Goal: Check status: Check status

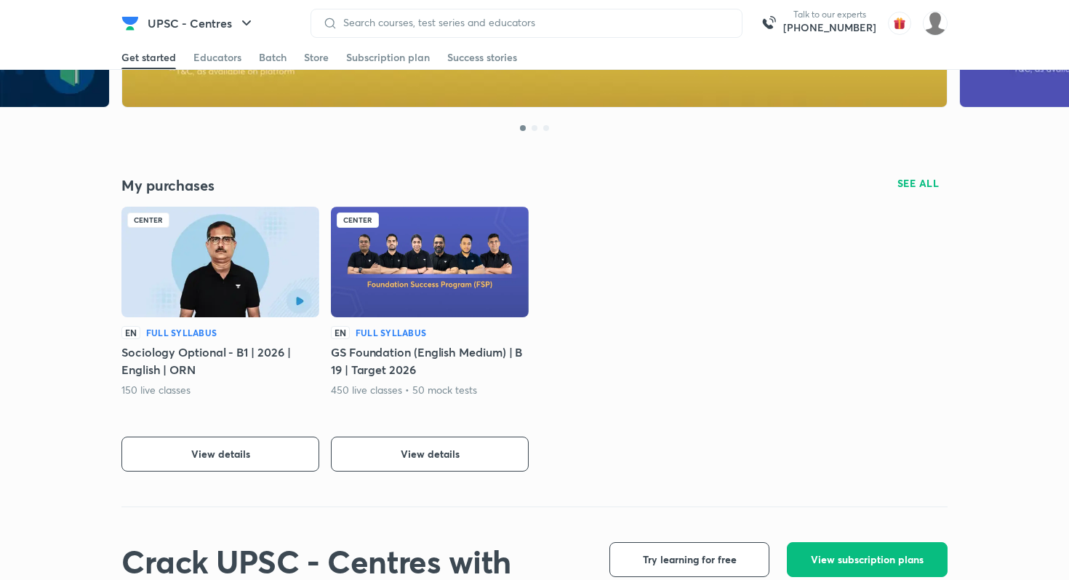
click at [124, 25] on img at bounding box center [129, 23] width 17 height 17
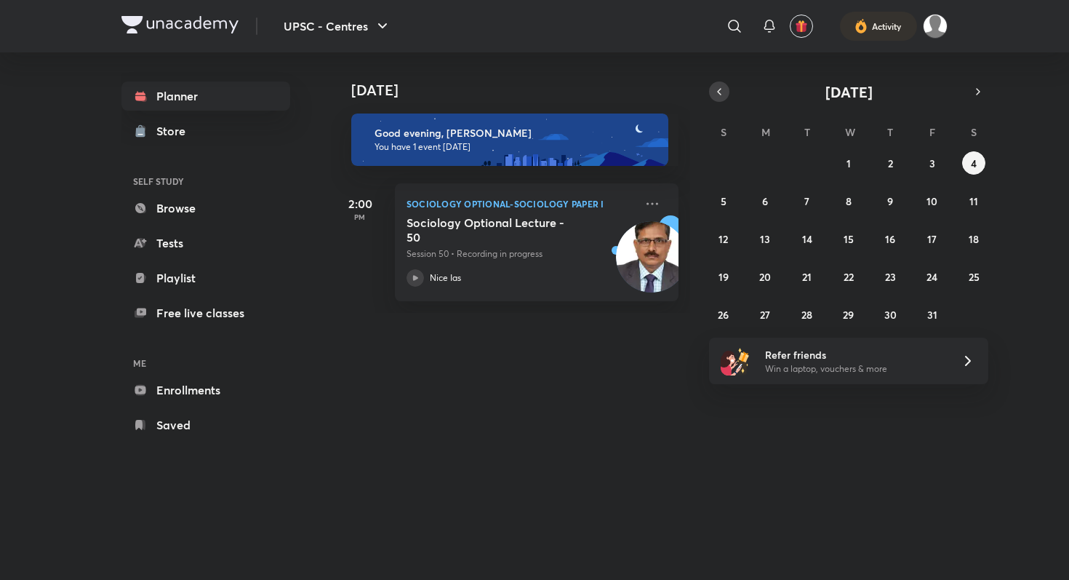
click at [718, 87] on icon "button" at bounding box center [719, 91] width 12 height 13
click at [767, 200] on abbr "8" at bounding box center [765, 201] width 6 height 14
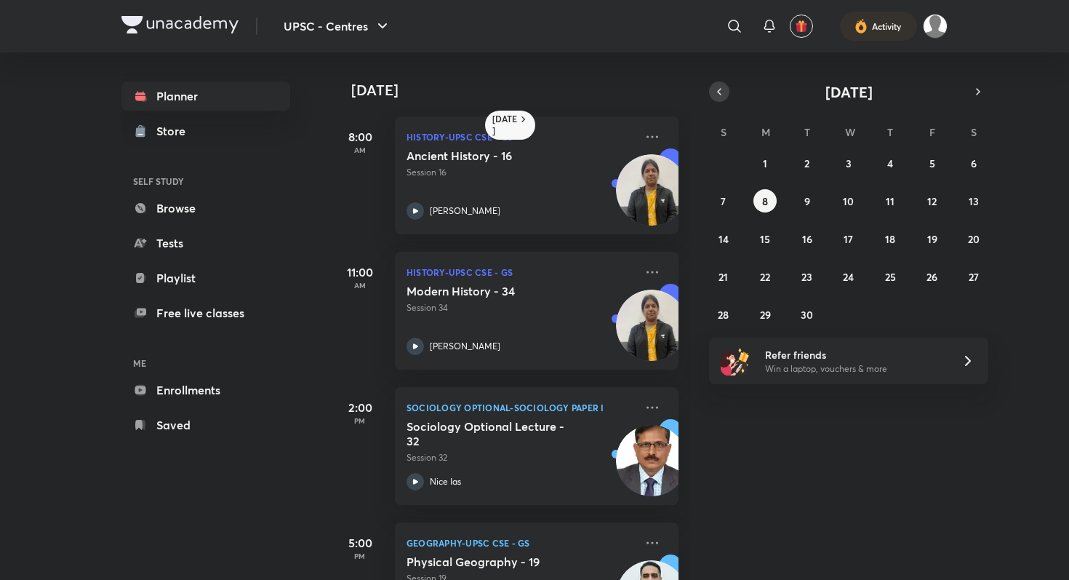
click at [719, 93] on icon "button" at bounding box center [719, 92] width 3 height 6
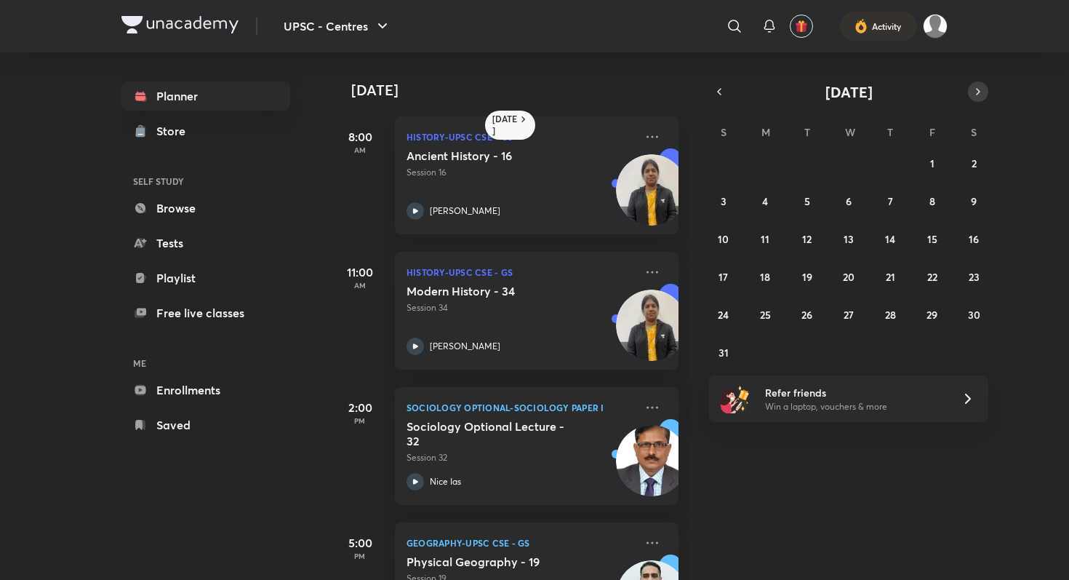
click at [975, 94] on icon "button" at bounding box center [978, 91] width 12 height 13
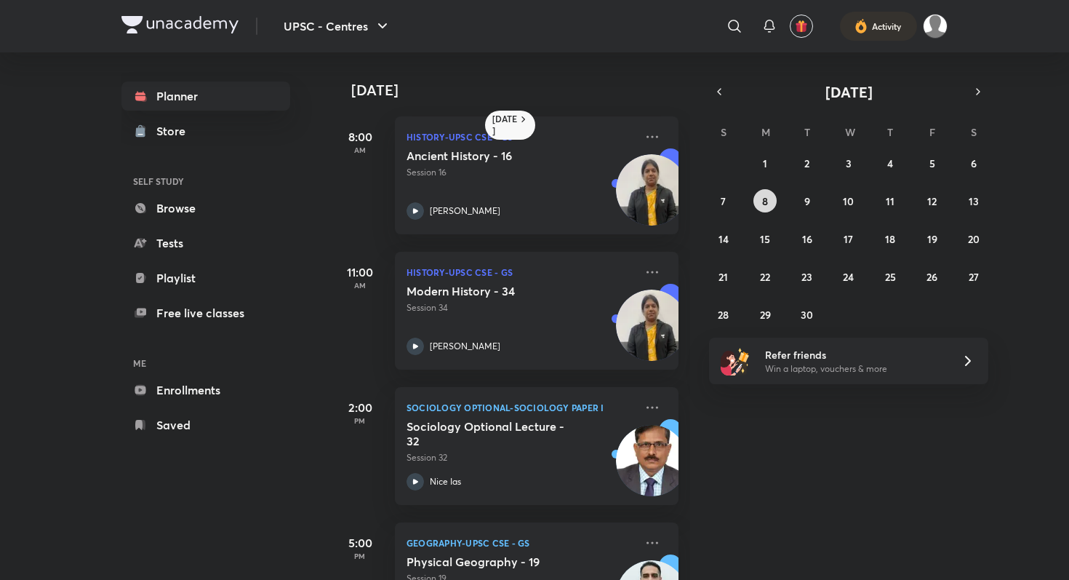
click at [759, 198] on button "8" at bounding box center [764, 200] width 23 height 23
click at [763, 164] on abbr "1" at bounding box center [765, 163] width 4 height 14
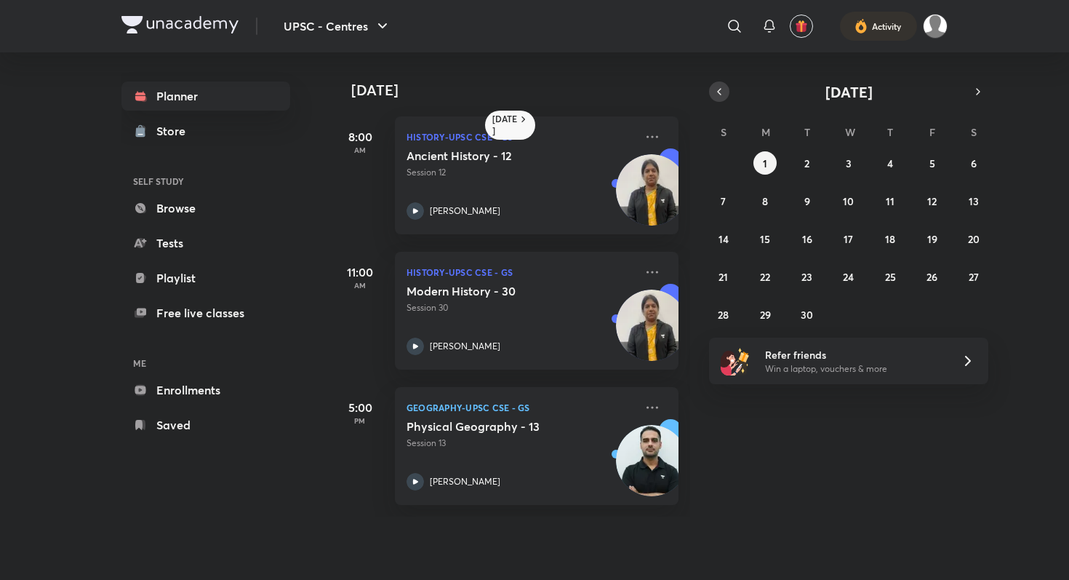
click at [719, 97] on icon "button" at bounding box center [719, 91] width 12 height 13
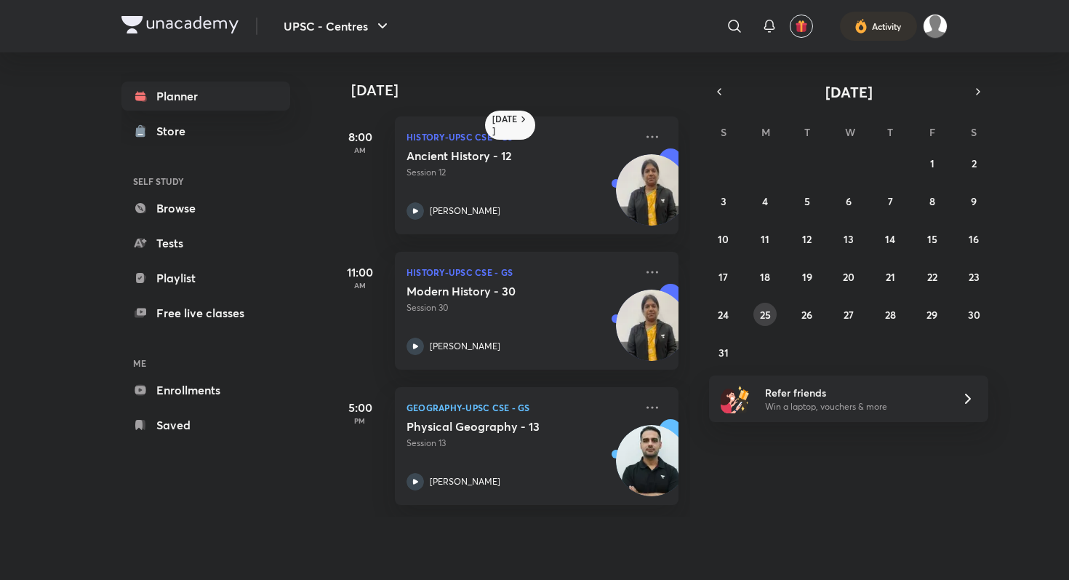
click at [758, 318] on button "25" at bounding box center [764, 314] width 23 height 23
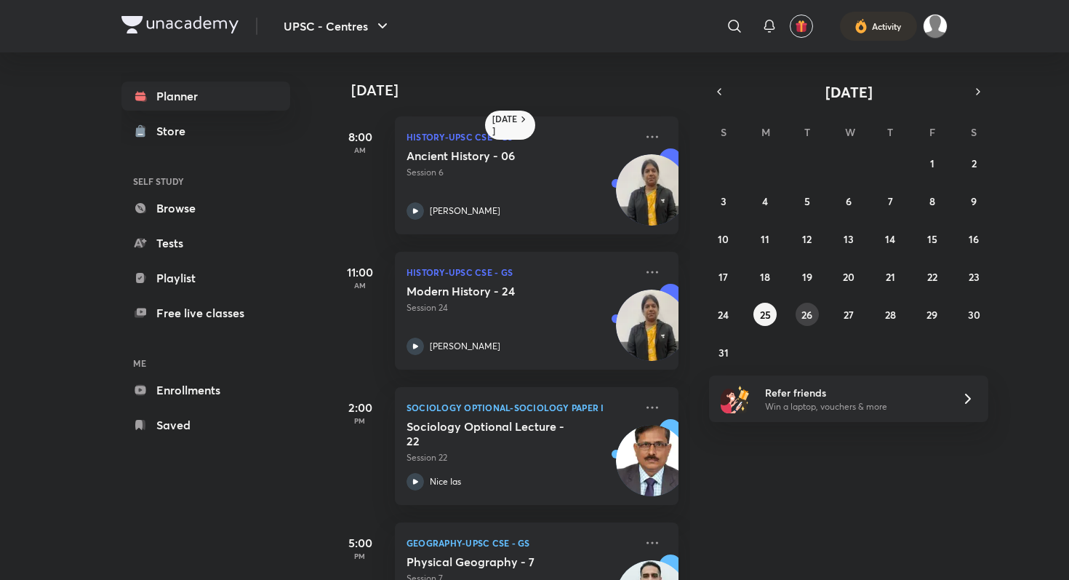
click at [796, 321] on div "27 28 29 30 31 1 2 3 4 5 6 7 8 9 10 11 12 13 14 15 16 17 18 19 20 21 22 23 24 2…" at bounding box center [848, 257] width 279 height 212
click at [807, 318] on abbr "26" at bounding box center [806, 315] width 11 height 14
click at [504, 120] on h6 "Today" at bounding box center [504, 124] width 25 height 23
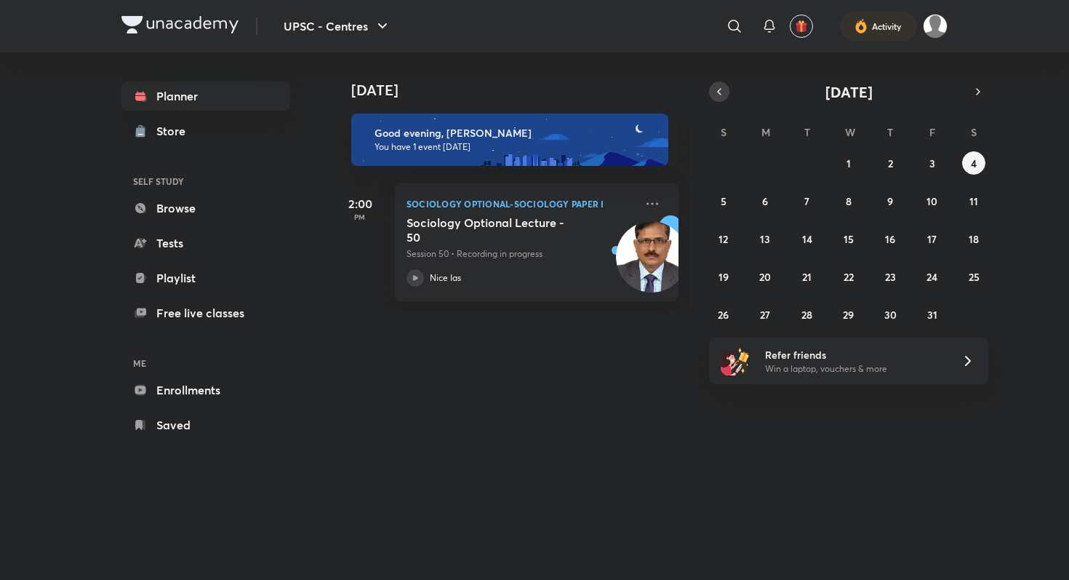
click at [723, 89] on icon "button" at bounding box center [719, 91] width 12 height 13
click at [845, 208] on button "10" at bounding box center [848, 200] width 23 height 23
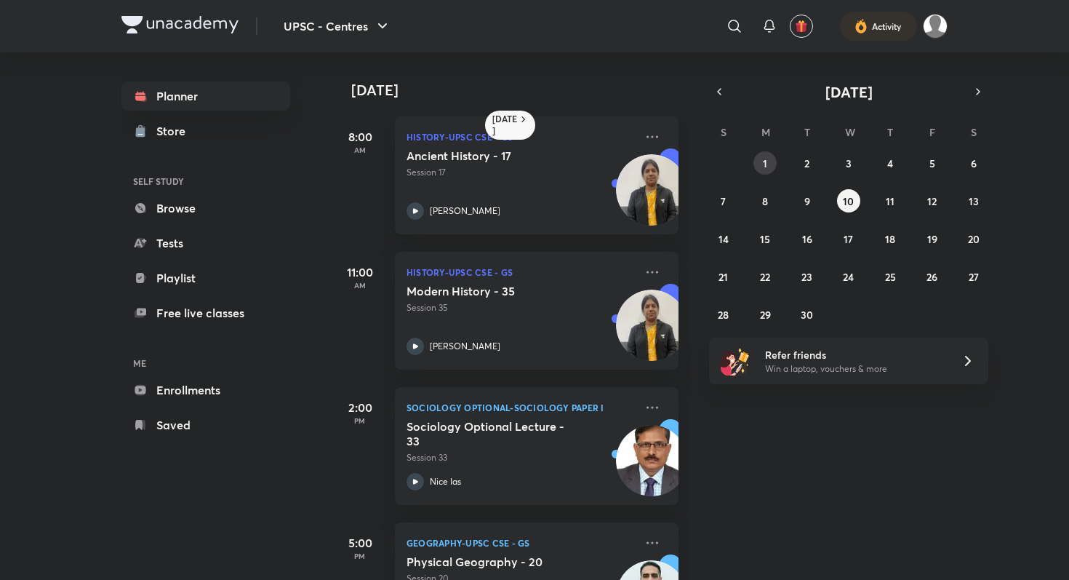
click at [769, 167] on button "1" at bounding box center [764, 162] width 23 height 23
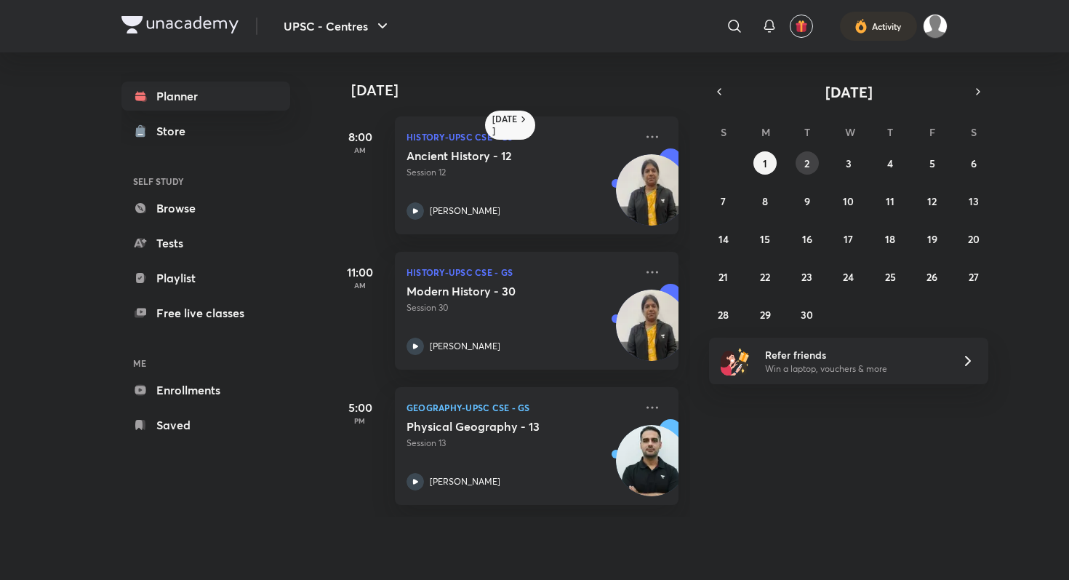
click at [809, 163] on abbr "2" at bounding box center [806, 163] width 5 height 14
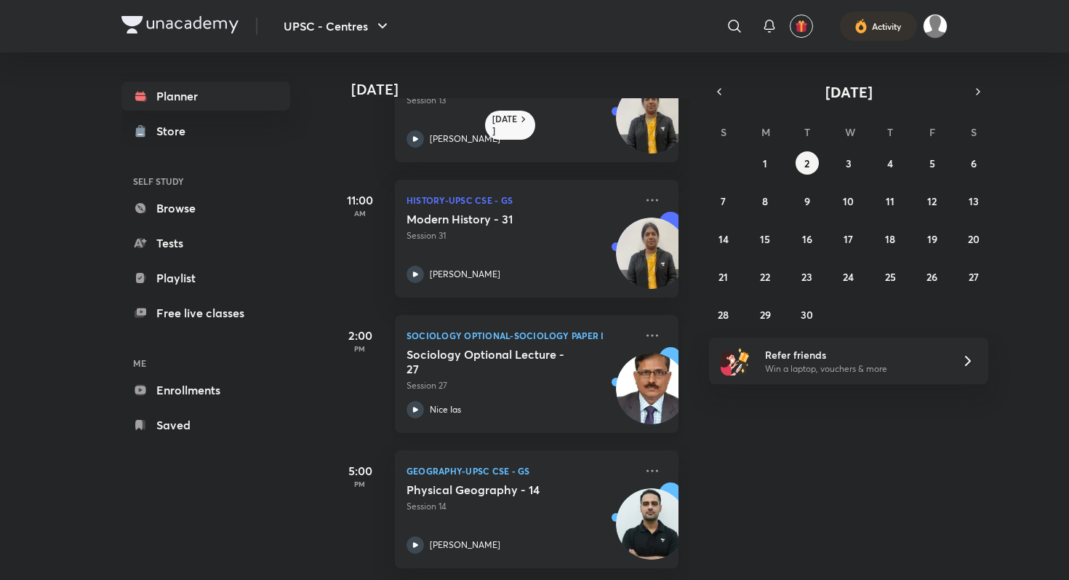
scroll to position [71, 0]
click at [511, 121] on h6 "Today" at bounding box center [504, 124] width 25 height 23
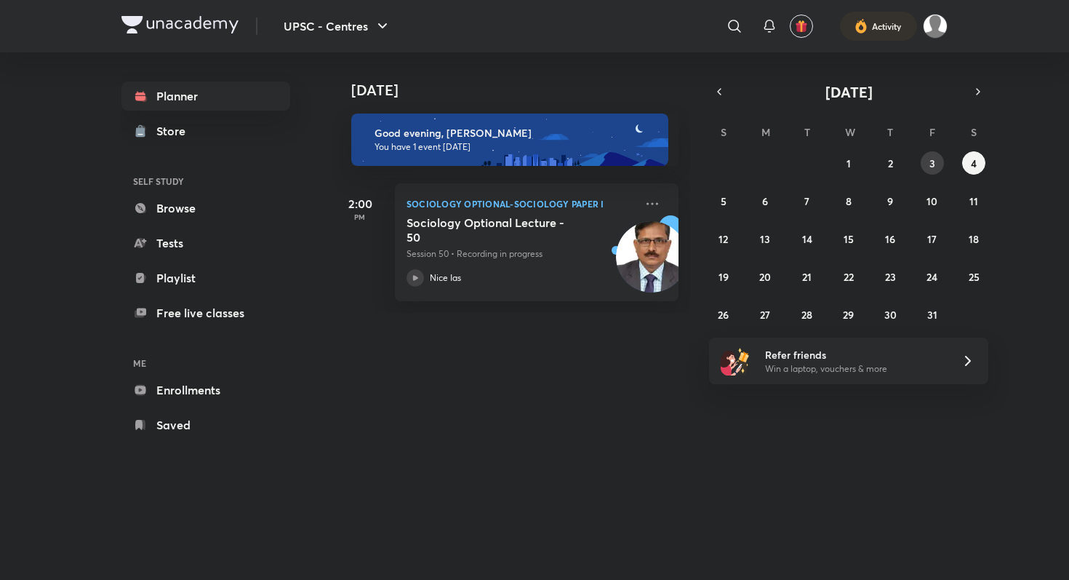
click at [932, 161] on abbr "3" at bounding box center [932, 163] width 6 height 14
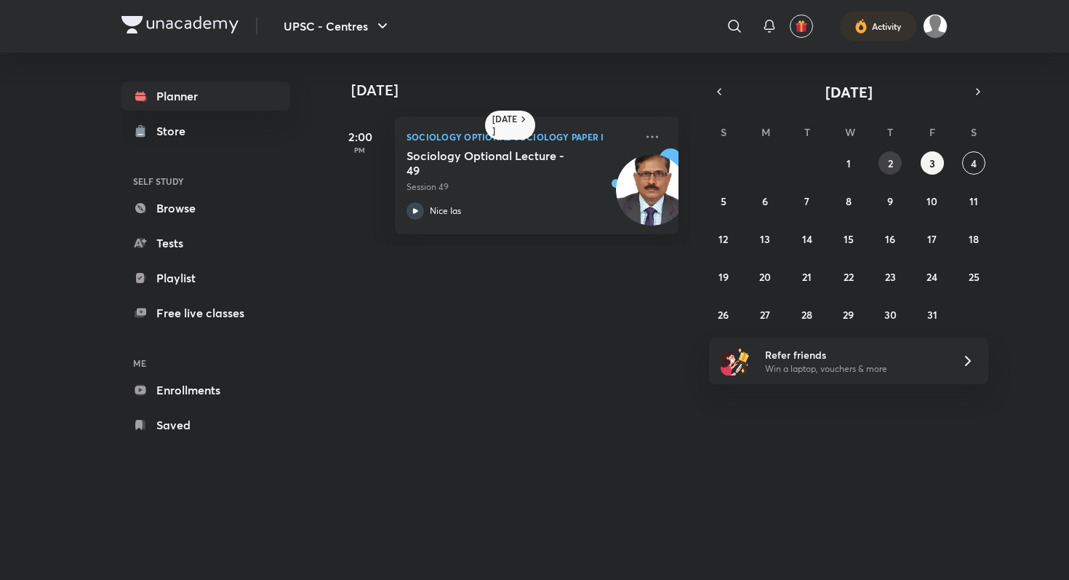
click at [886, 161] on button "2" at bounding box center [890, 162] width 23 height 23
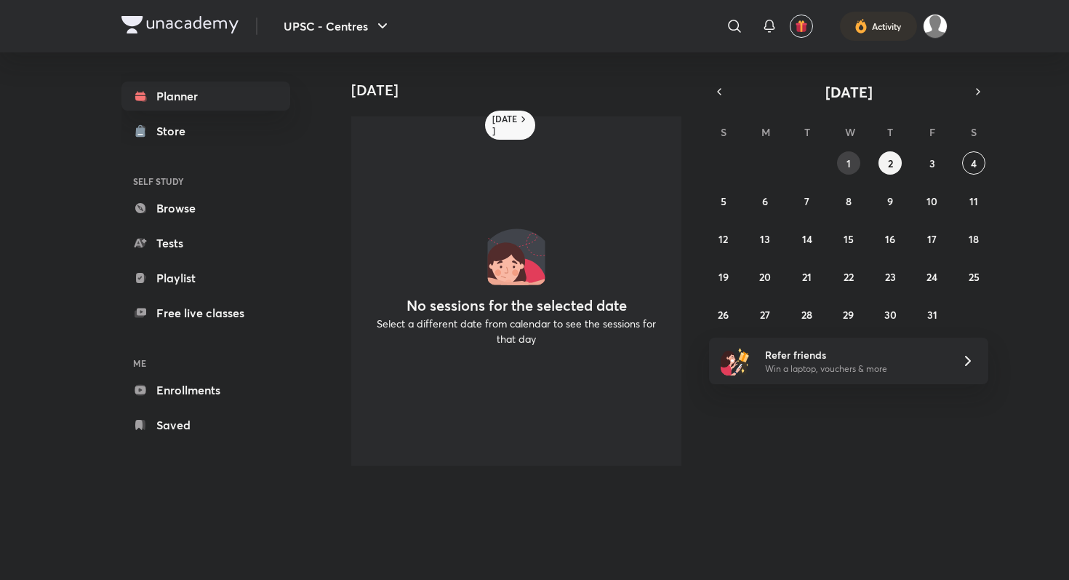
click at [844, 164] on button "1" at bounding box center [848, 162] width 23 height 23
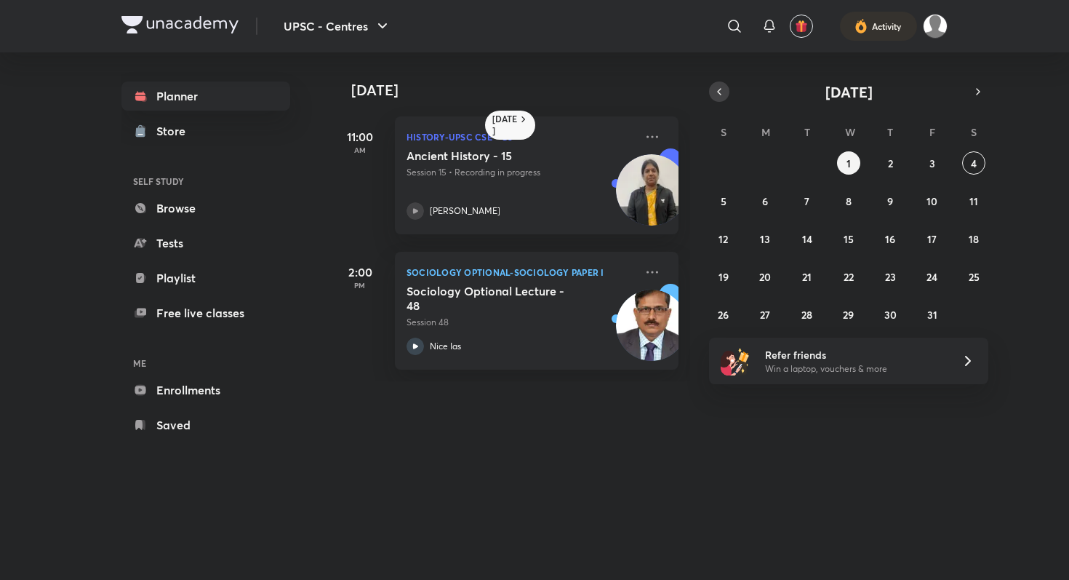
click at [718, 94] on icon "button" at bounding box center [719, 91] width 12 height 13
click at [811, 316] on abbr "30" at bounding box center [807, 315] width 12 height 14
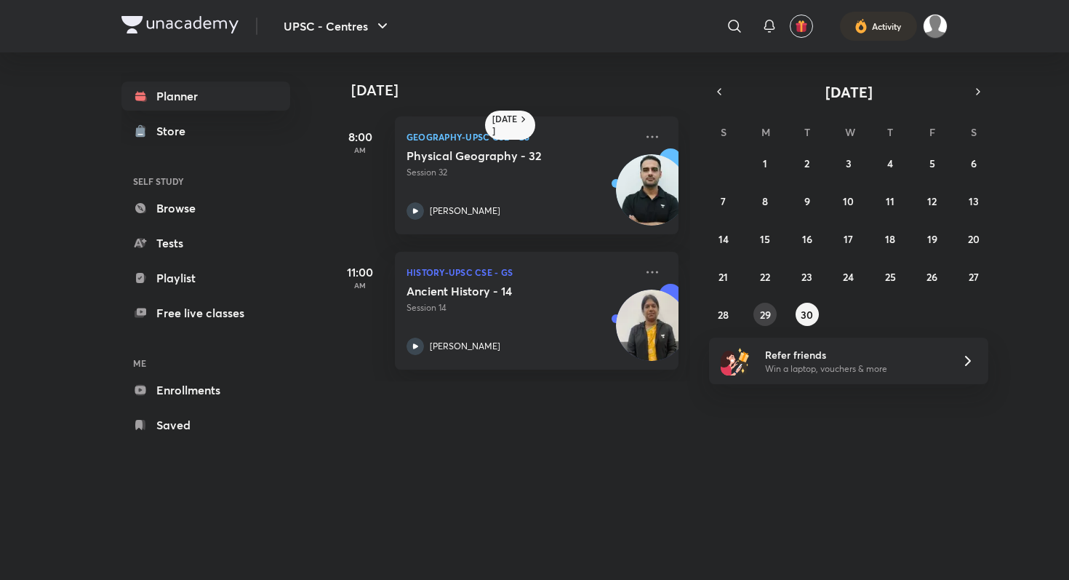
click at [753, 313] on button "29" at bounding box center [764, 314] width 23 height 23
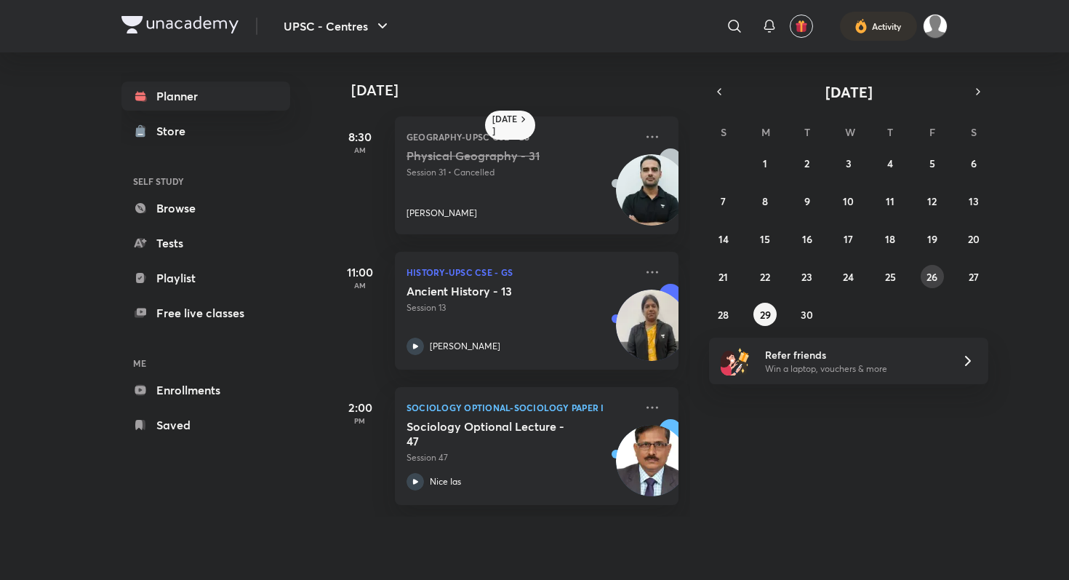
click at [934, 281] on abbr "26" at bounding box center [932, 277] width 11 height 14
click at [896, 275] on button "25" at bounding box center [890, 276] width 23 height 23
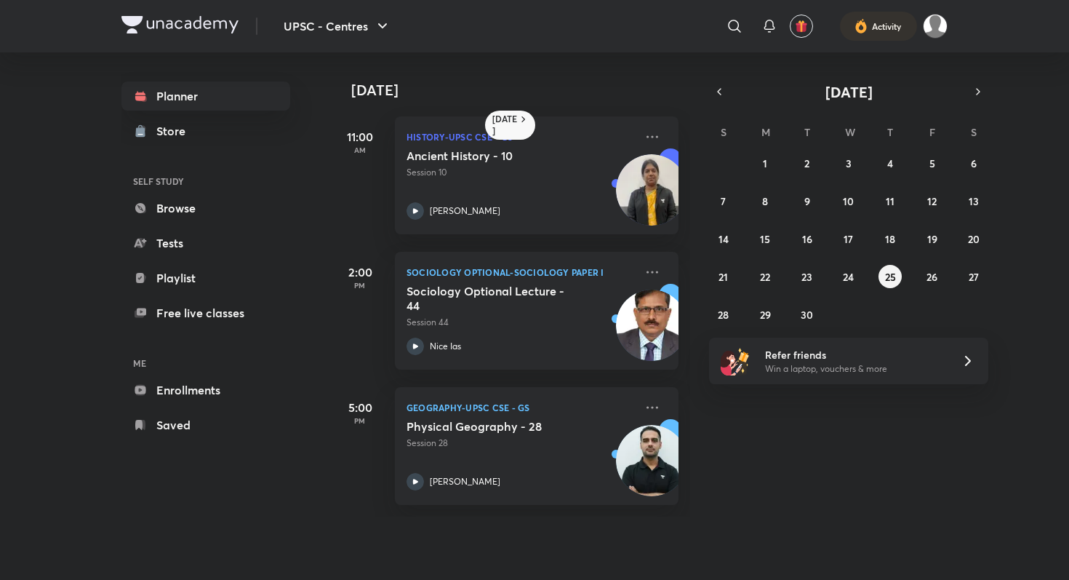
click at [833, 281] on div "31 1 2 3 4 5 6 7 8 9 10 11 12 13 14 15 16 17 18 19 20 21 22 23 24 25 26 27 28 2…" at bounding box center [848, 238] width 279 height 175
click at [847, 278] on abbr "24" at bounding box center [848, 277] width 11 height 14
click at [794, 278] on div "31 1 2 3 4 5 6 7 8 9 10 11 12 13 14 15 16 17 18 19 20 21 22 23 24 25 26 27 28 2…" at bounding box center [848, 238] width 279 height 175
click at [797, 278] on button "23" at bounding box center [807, 276] width 23 height 23
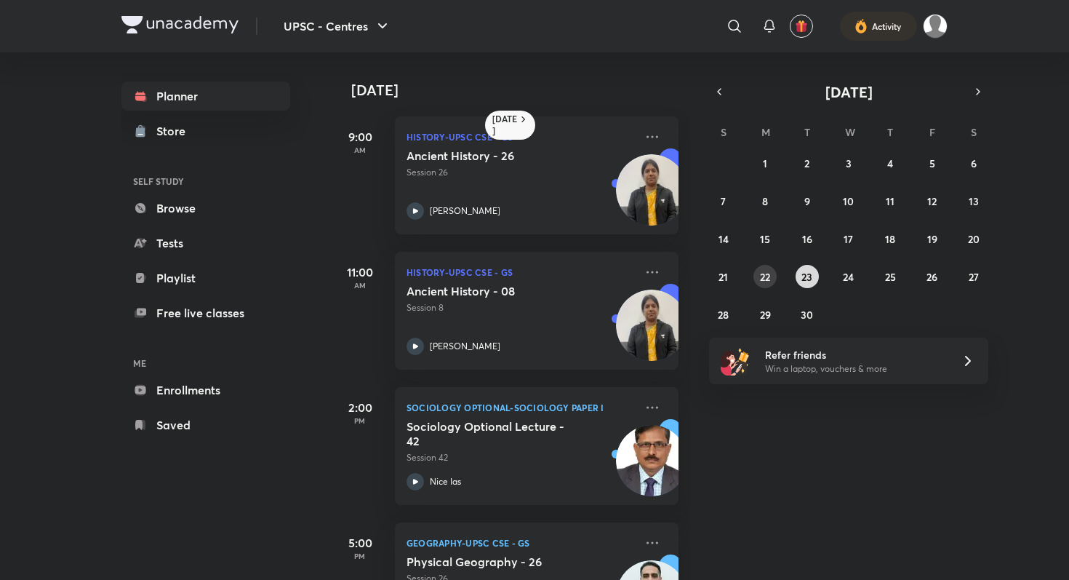
drag, startPoint x: 756, startPoint y: 282, endPoint x: 812, endPoint y: 280, distance: 56.0
click at [812, 280] on div "31 1 2 3 4 5 6 7 8 9 10 11 12 13 14 15 16 17 18 19 20 21 22 23 24 25 26 27 28 2…" at bounding box center [848, 238] width 279 height 175
click at [716, 278] on button "21" at bounding box center [723, 276] width 23 height 23
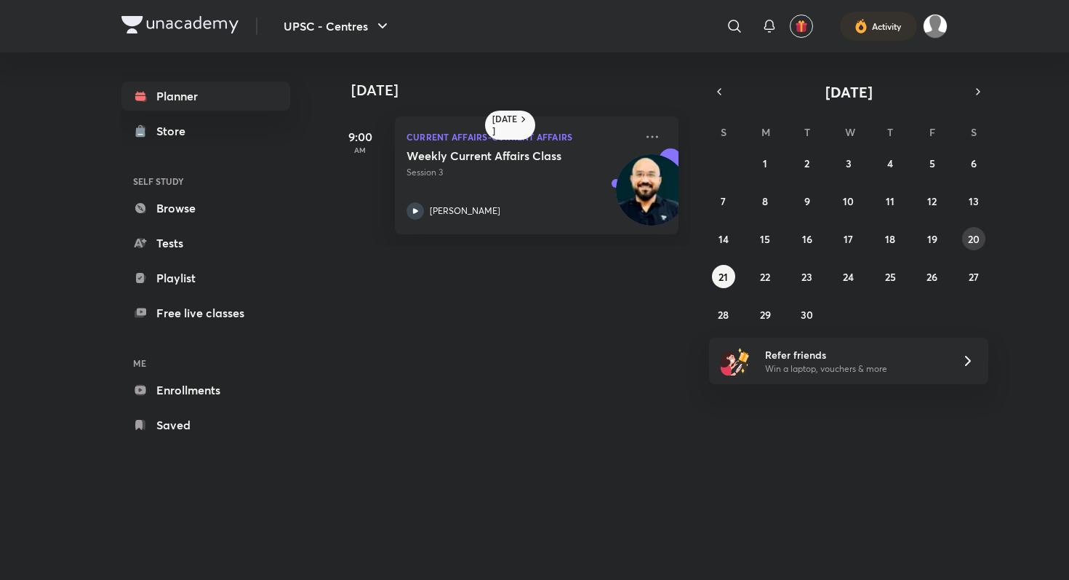
click at [982, 241] on button "20" at bounding box center [973, 238] width 23 height 23
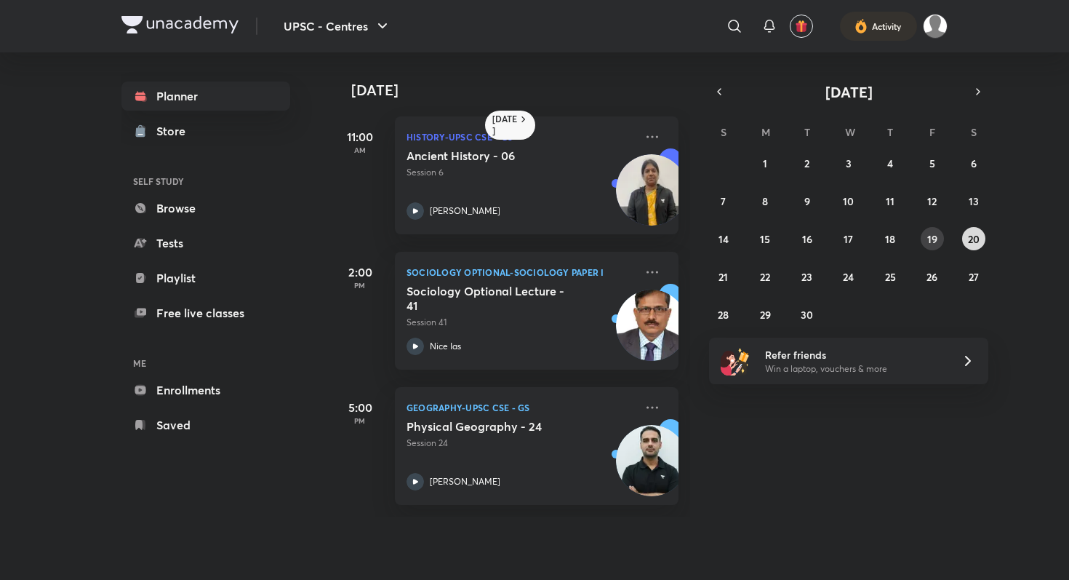
drag, startPoint x: 933, startPoint y: 239, endPoint x: 973, endPoint y: 239, distance: 40.0
click at [973, 239] on div "31 1 2 3 4 5 6 7 8 9 10 11 12 13 14 15 16 17 18 19 20 21 22 23 24 25 26 27 28 2…" at bounding box center [848, 238] width 279 height 175
click at [973, 239] on abbr "20" at bounding box center [974, 239] width 12 height 14
click at [721, 286] on button "21" at bounding box center [723, 276] width 23 height 23
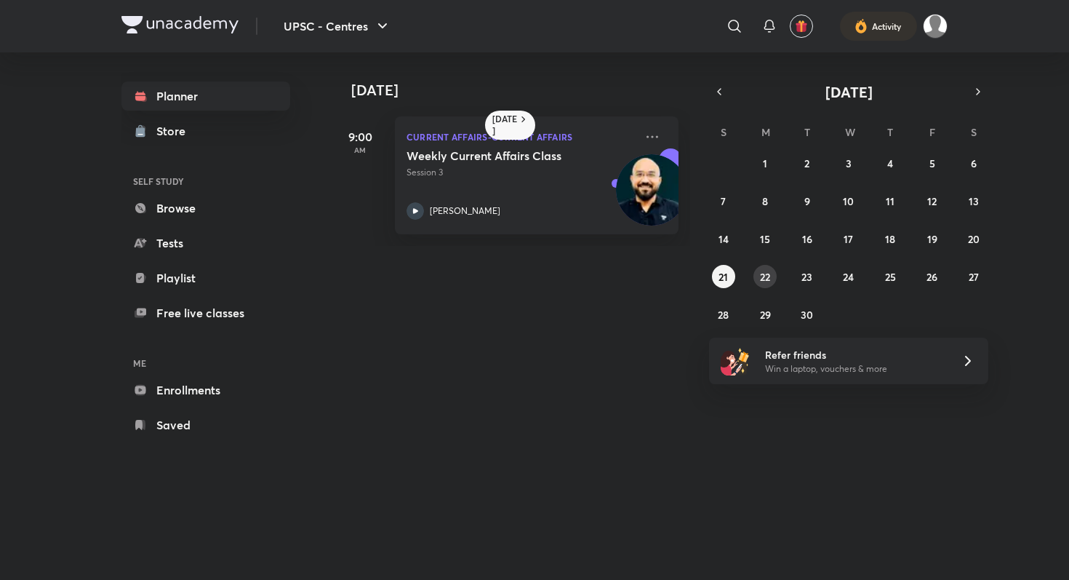
click at [765, 273] on abbr "22" at bounding box center [765, 277] width 10 height 14
